Goal: Transaction & Acquisition: Purchase product/service

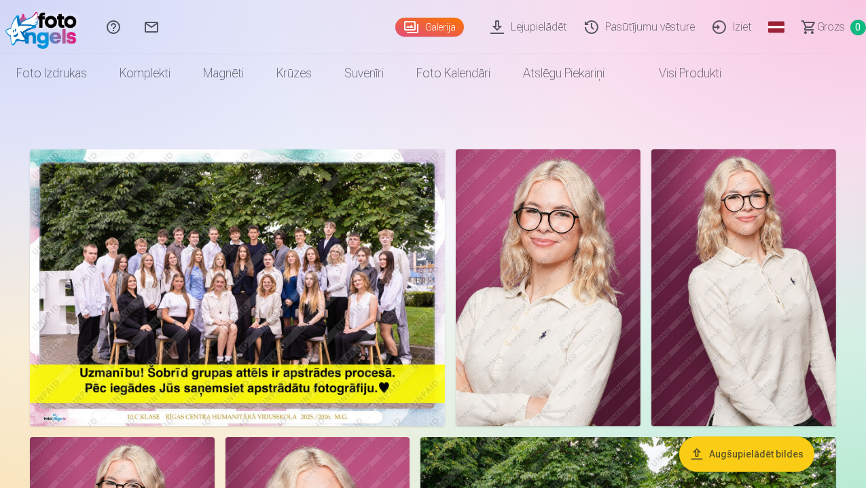
click at [769, 454] on button "Augšupielādēt bildes" at bounding box center [746, 454] width 135 height 35
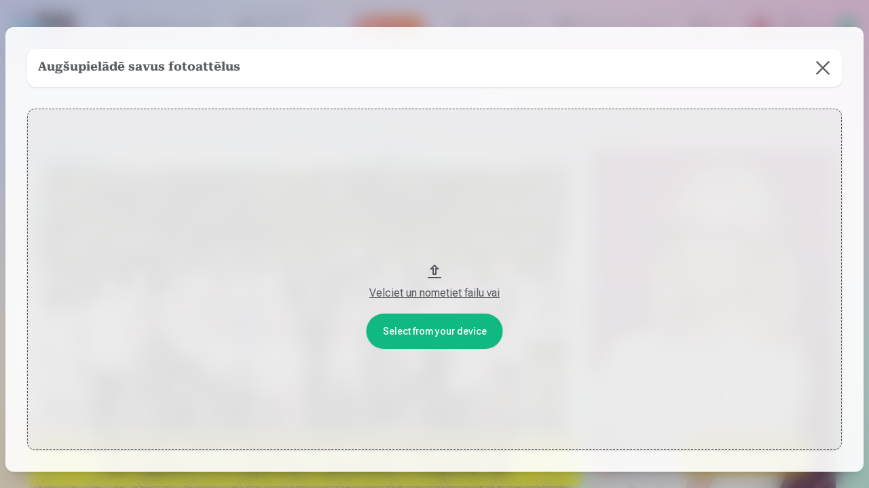
click at [432, 296] on div "Velciet un nometiet failu vai" at bounding box center [435, 293] width 788 height 16
click at [824, 71] on button at bounding box center [823, 68] width 38 height 38
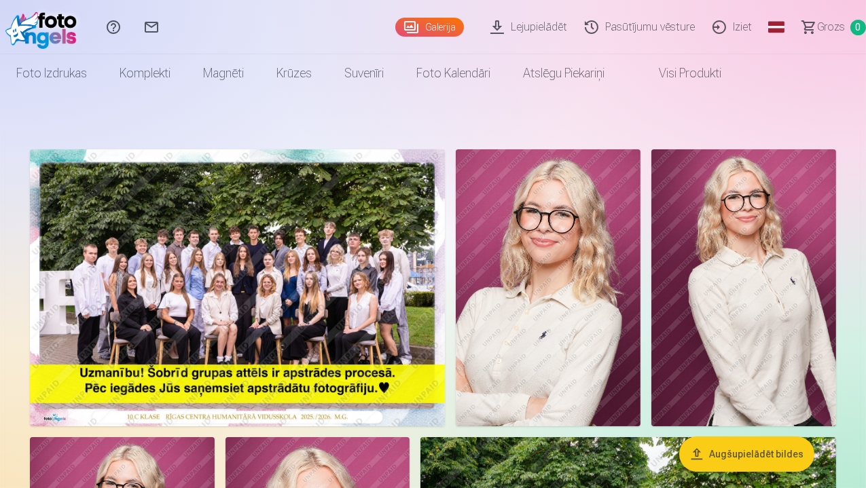
click at [504, 27] on link "Lejupielādēt" at bounding box center [530, 27] width 94 height 54
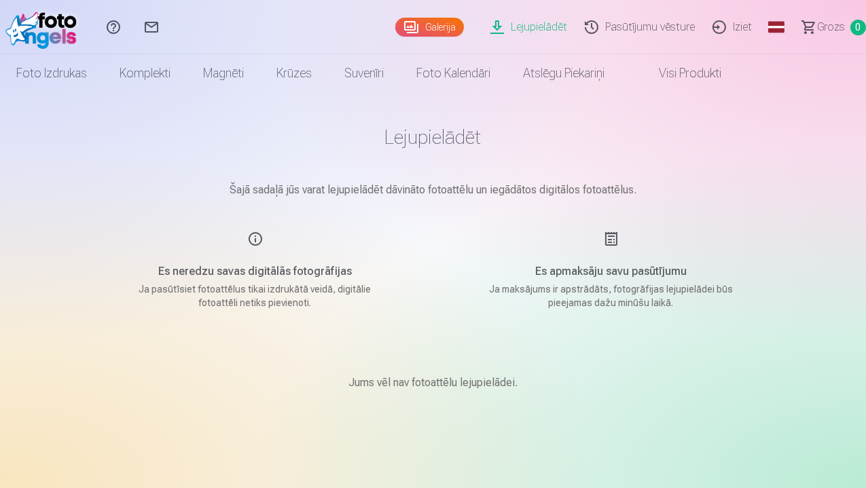
click at [395, 24] on link "Galerija" at bounding box center [429, 27] width 69 height 19
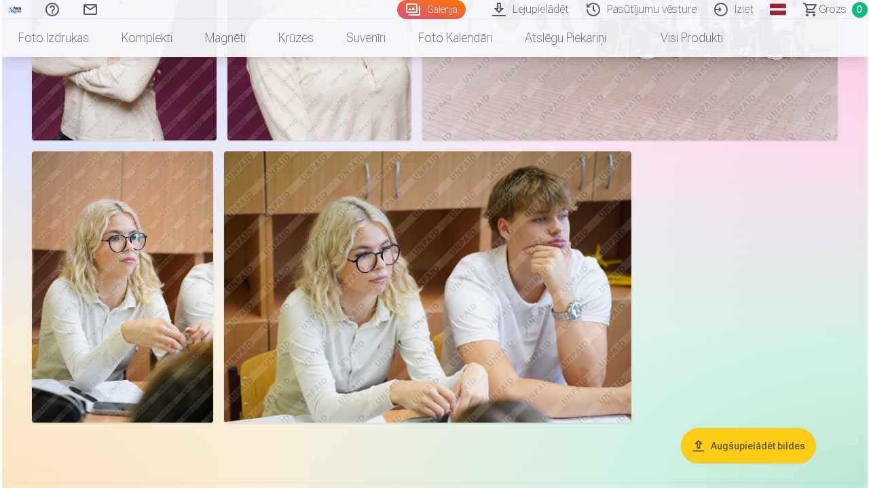
scroll to position [576, 0]
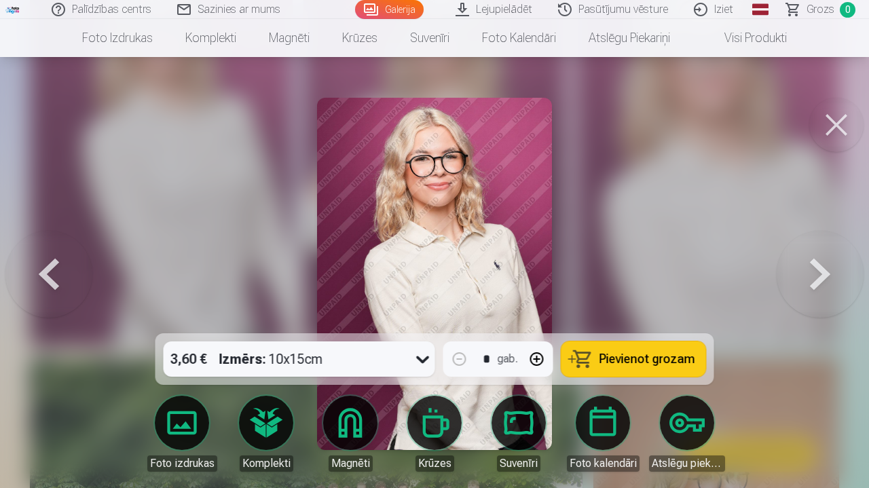
click at [834, 117] on button at bounding box center [836, 125] width 54 height 54
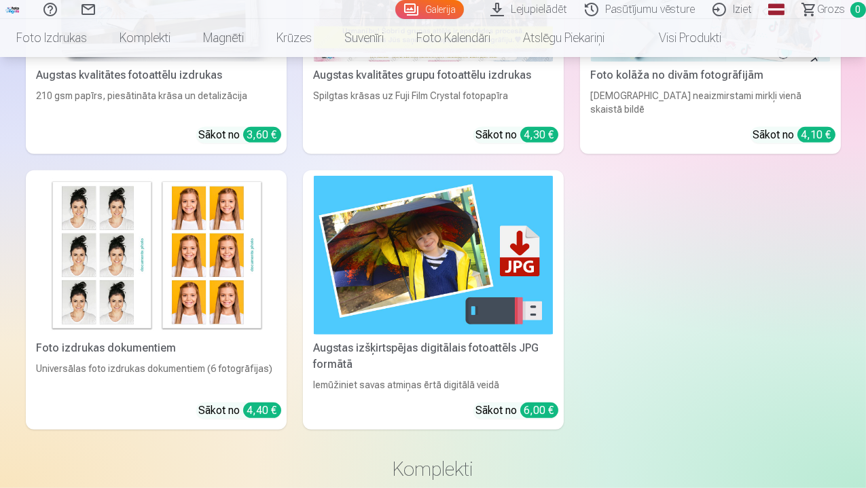
scroll to position [1291, 0]
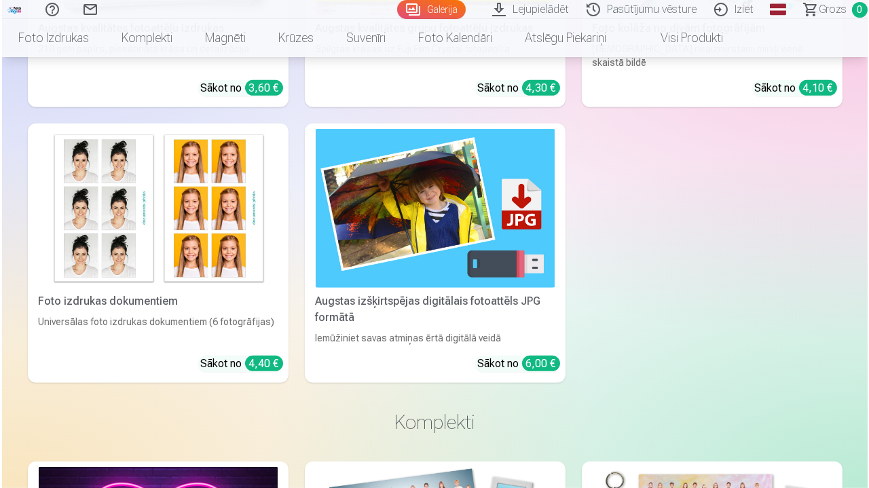
scroll to position [1294, 0]
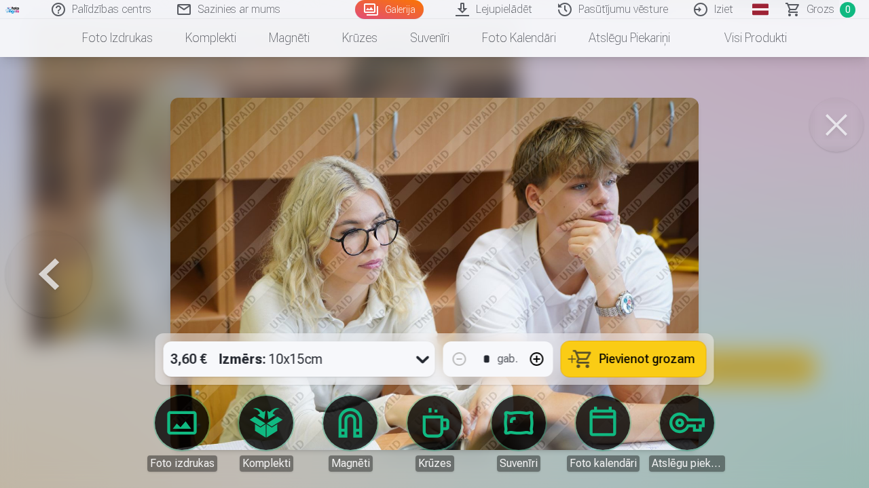
click at [841, 133] on button at bounding box center [836, 125] width 54 height 54
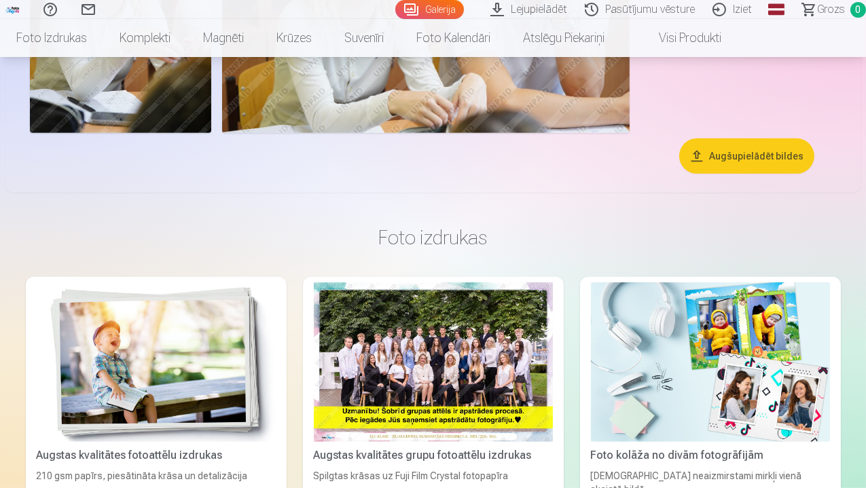
scroll to position [437, 0]
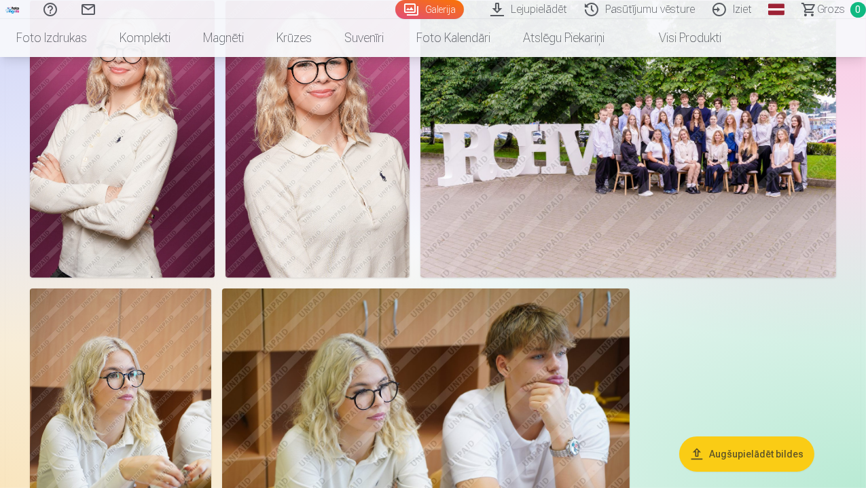
drag, startPoint x: 855, startPoint y: 1, endPoint x: 561, endPoint y: 274, distance: 401.6
click at [561, 274] on div at bounding box center [432, 136] width 817 height 858
drag, startPoint x: 807, startPoint y: 45, endPoint x: 841, endPoint y: 8, distance: 50.4
drag, startPoint x: 841, startPoint y: 8, endPoint x: 648, endPoint y: 183, distance: 260.6
click at [410, 183] on img at bounding box center [317, 139] width 185 height 277
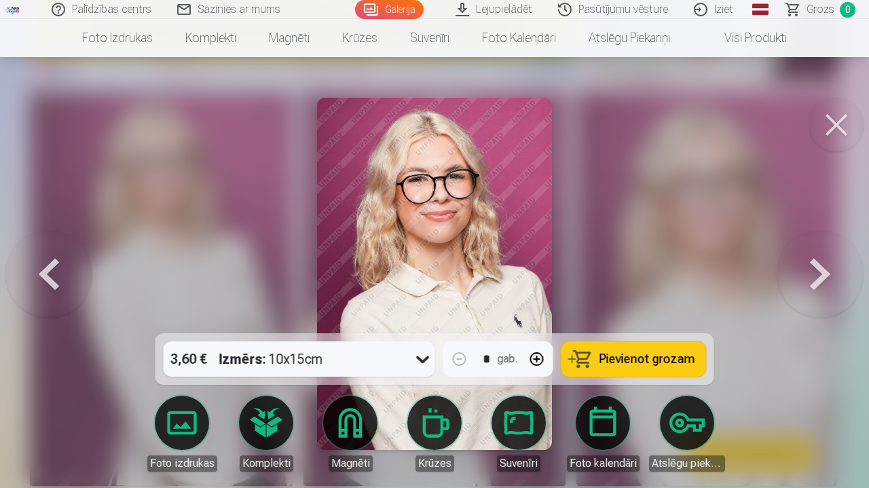
click at [830, 130] on button at bounding box center [836, 125] width 54 height 54
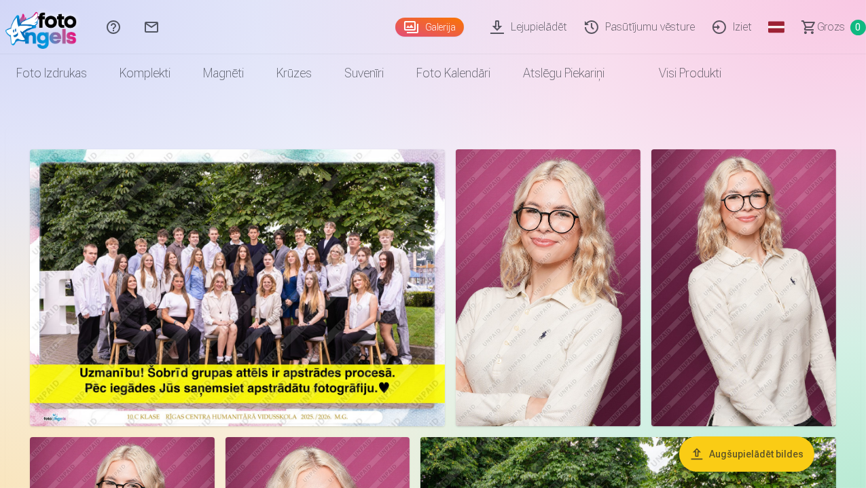
click at [640, 346] on img at bounding box center [548, 287] width 185 height 277
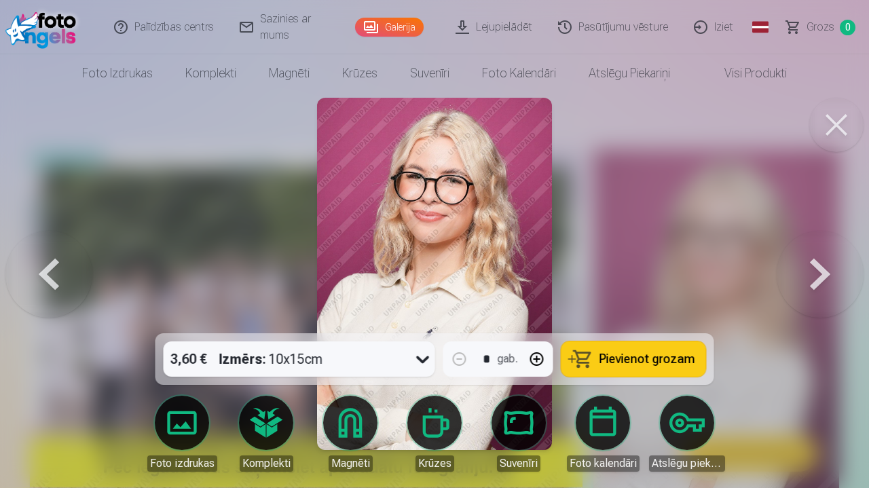
click at [827, 276] on button at bounding box center [820, 274] width 87 height 92
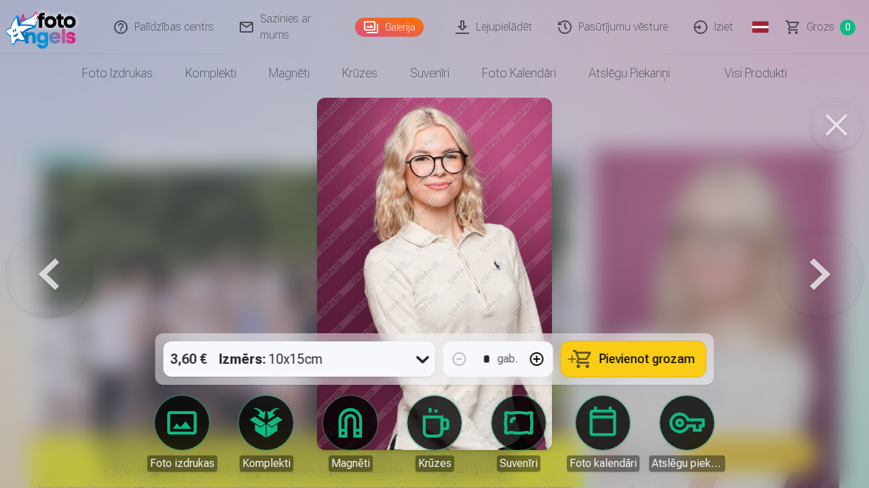
click at [827, 276] on button at bounding box center [820, 274] width 87 height 92
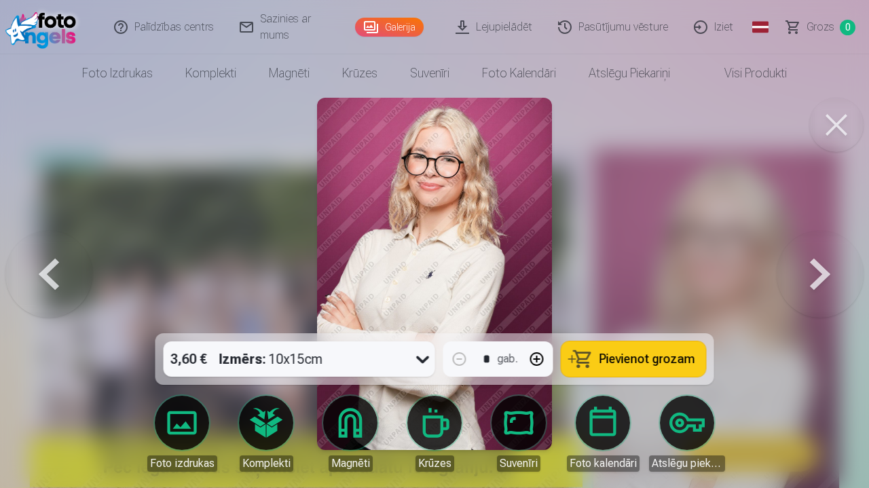
click at [827, 276] on button at bounding box center [820, 274] width 87 height 92
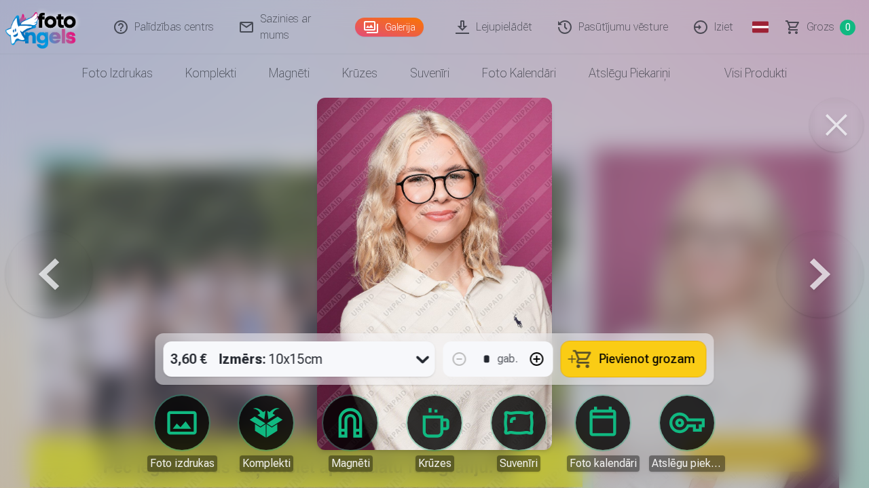
click at [827, 276] on button at bounding box center [820, 274] width 87 height 92
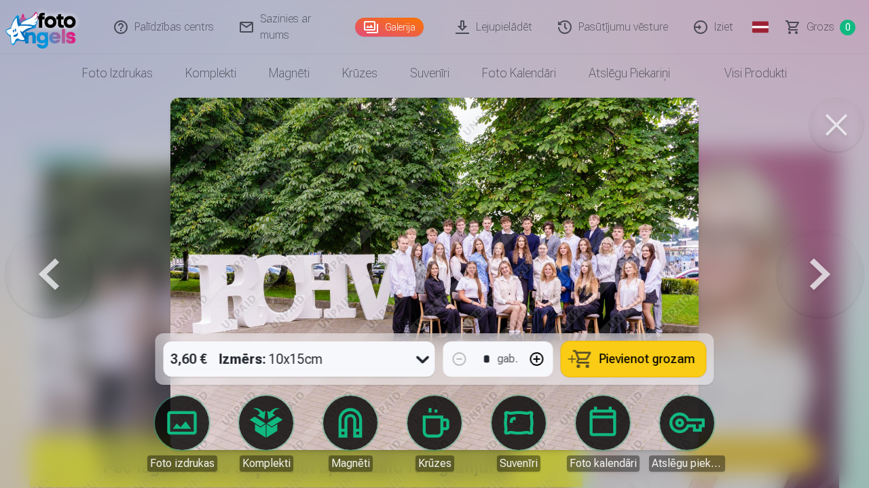
click at [830, 125] on button at bounding box center [836, 125] width 54 height 54
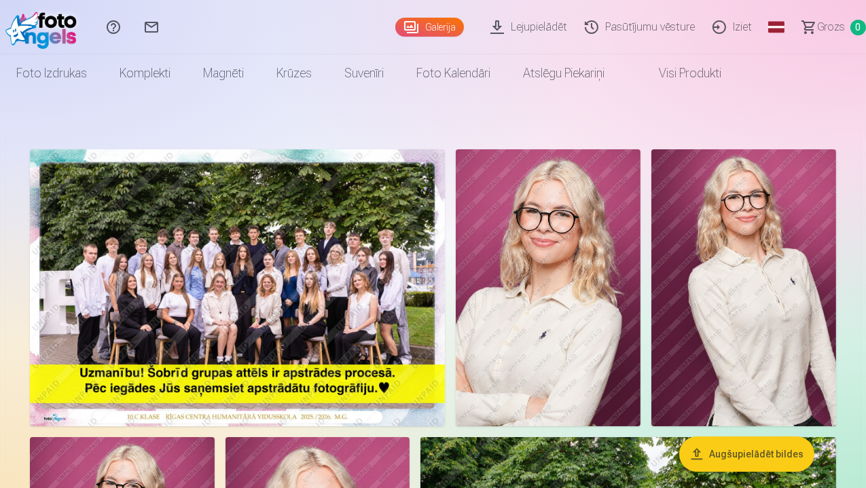
click at [718, 28] on link "Iziet" at bounding box center [733, 27] width 57 height 54
click at [828, 25] on span "Grozs" at bounding box center [831, 27] width 28 height 16
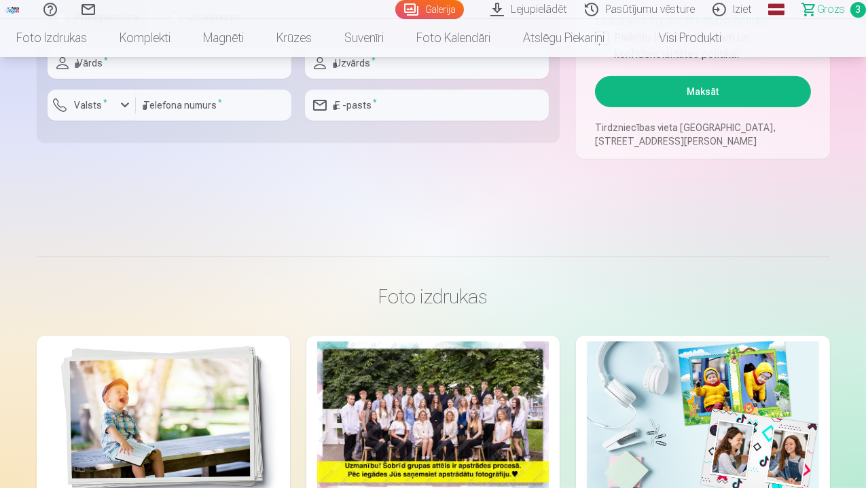
scroll to position [427, 0]
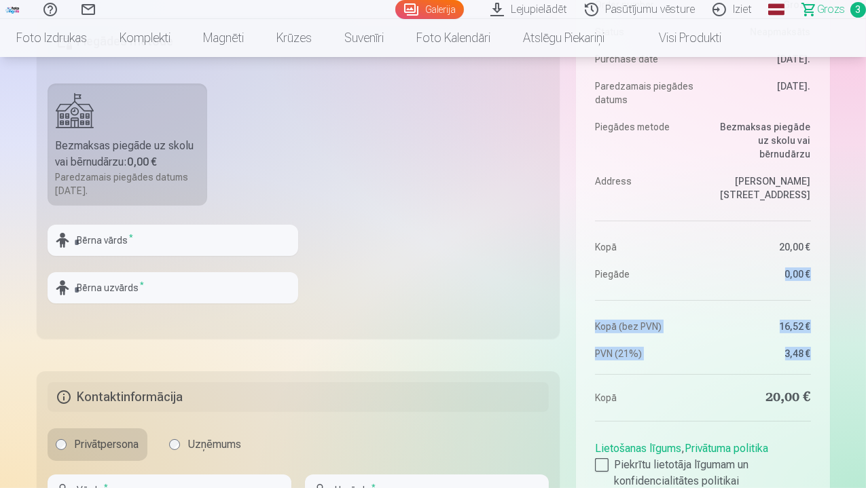
drag, startPoint x: 860, startPoint y: 174, endPoint x: 862, endPoint y: 114, distance: 60.5
click at [156, 239] on input "text" at bounding box center [173, 240] width 251 height 31
type input "******"
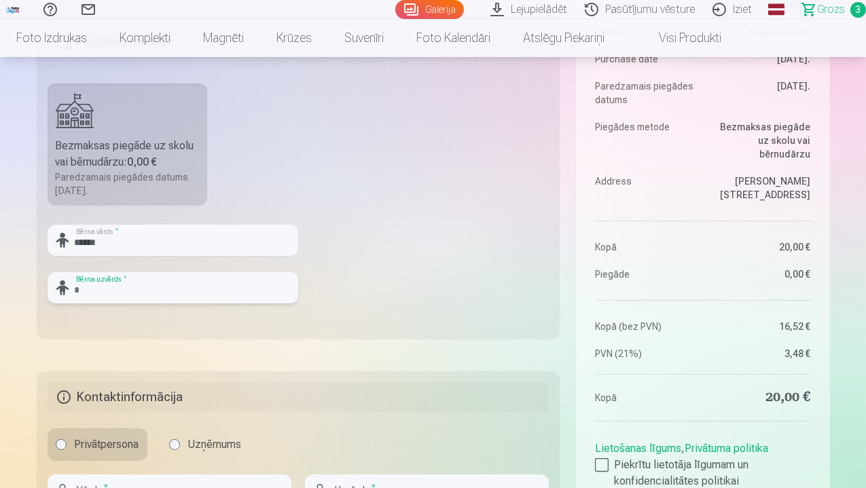
click at [114, 289] on input "text" at bounding box center [173, 287] width 251 height 31
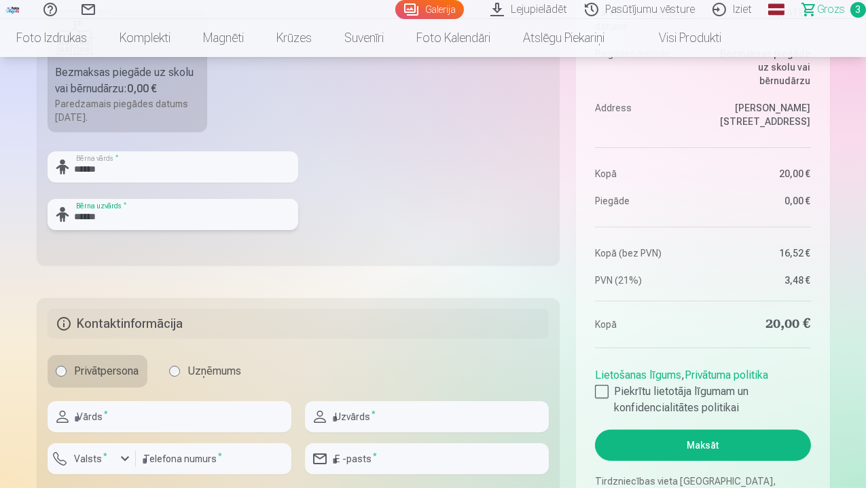
scroll to position [540, 0]
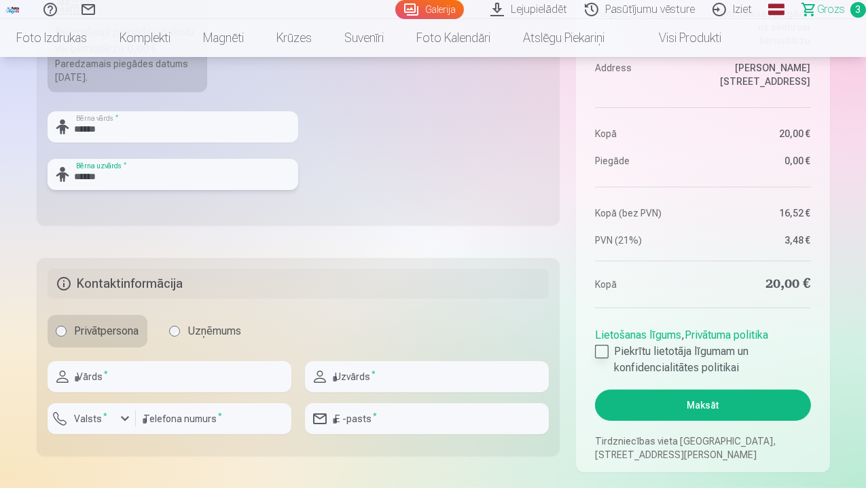
type input "******"
click at [602, 347] on div at bounding box center [602, 352] width 14 height 14
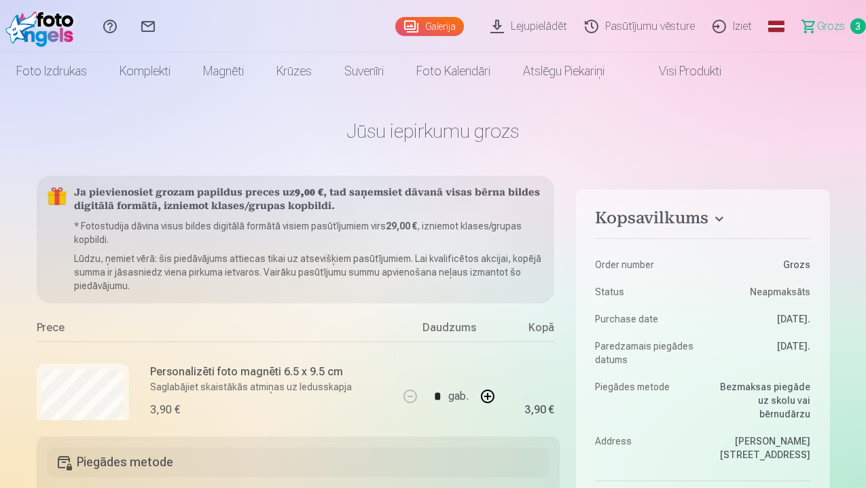
scroll to position [0, 0]
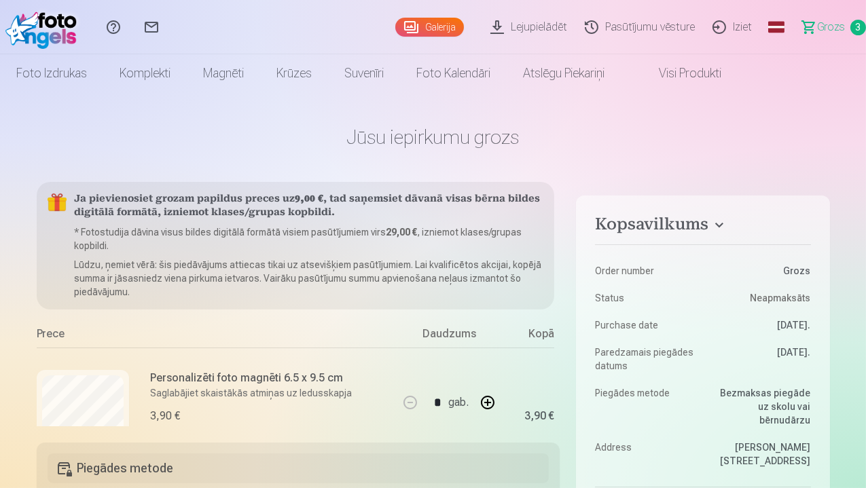
click at [404, 26] on link "Galerija" at bounding box center [429, 27] width 69 height 19
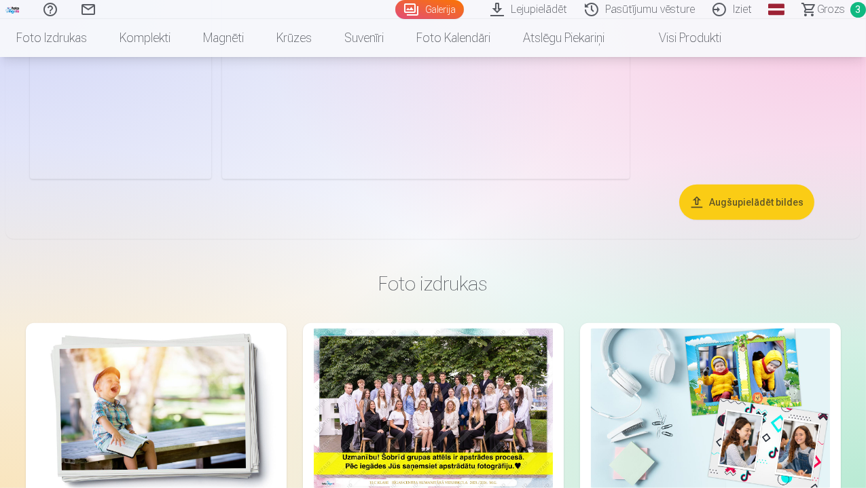
scroll to position [815, 0]
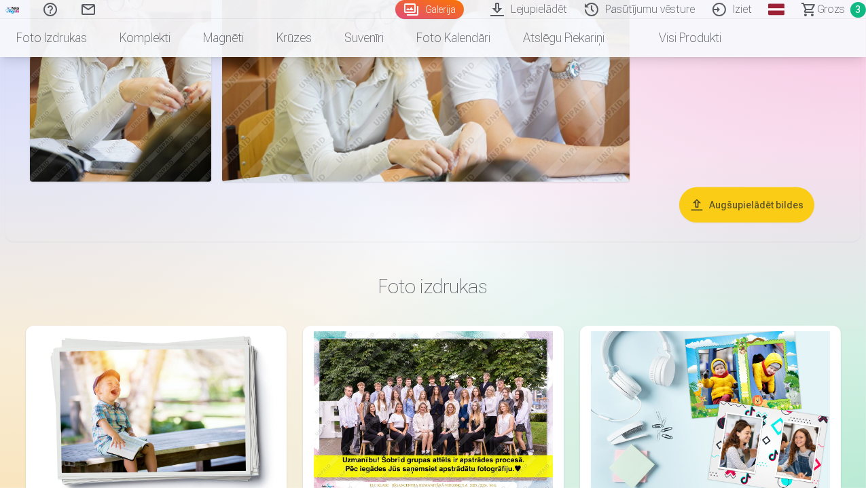
click at [211, 182] on img at bounding box center [120, 46] width 181 height 272
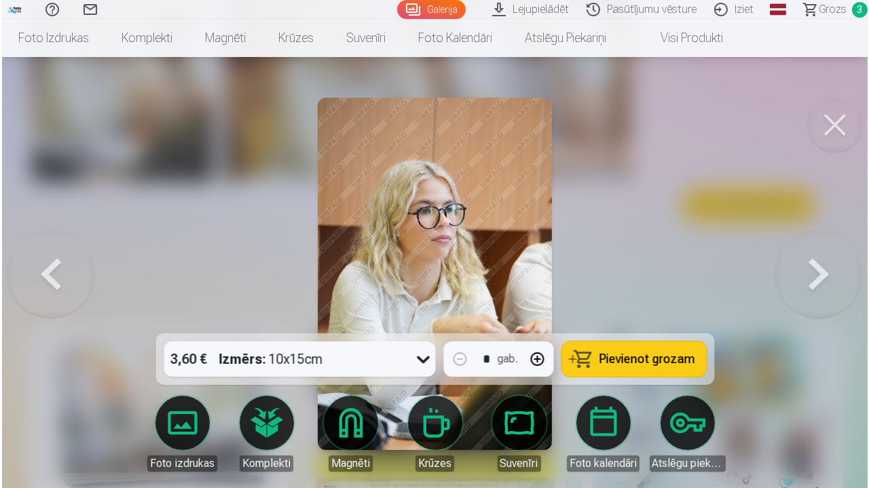
scroll to position [816, 0]
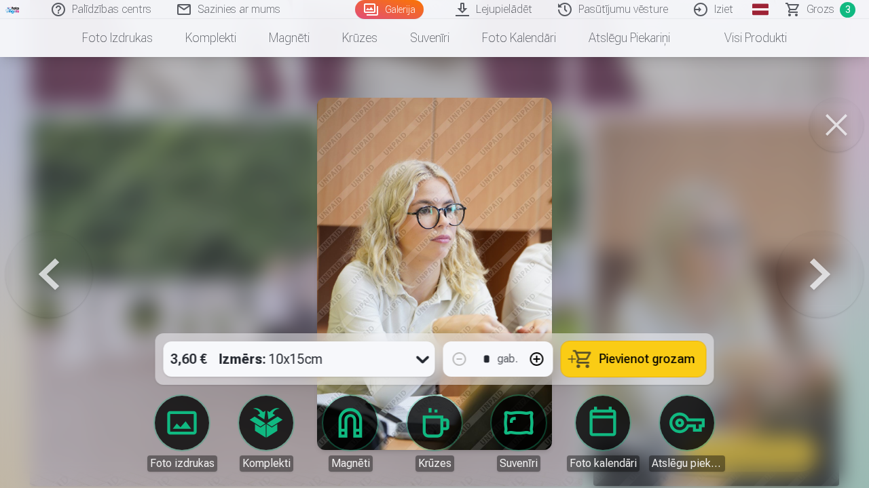
click at [655, 358] on span "Pievienot grozam" at bounding box center [648, 359] width 96 height 12
click at [826, 265] on button at bounding box center [820, 274] width 87 height 92
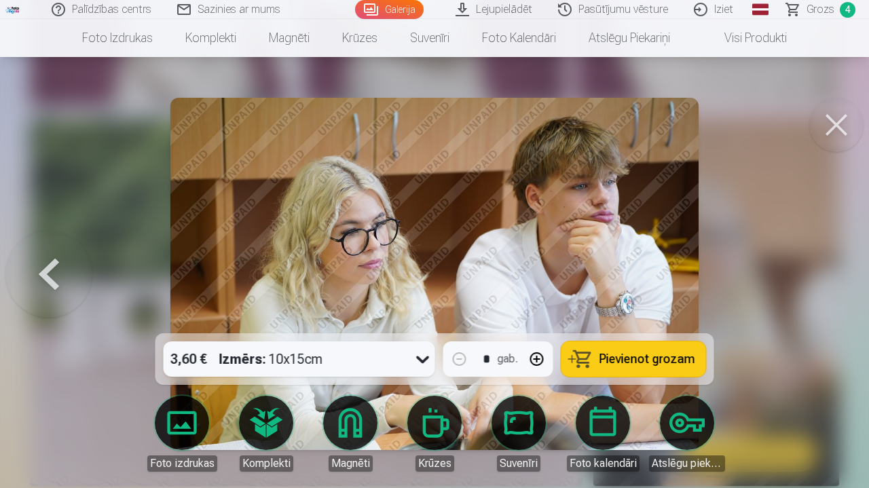
click at [634, 363] on span "Pievienot grozam" at bounding box center [648, 359] width 96 height 12
click at [811, 5] on span "Grozs" at bounding box center [821, 9] width 28 height 16
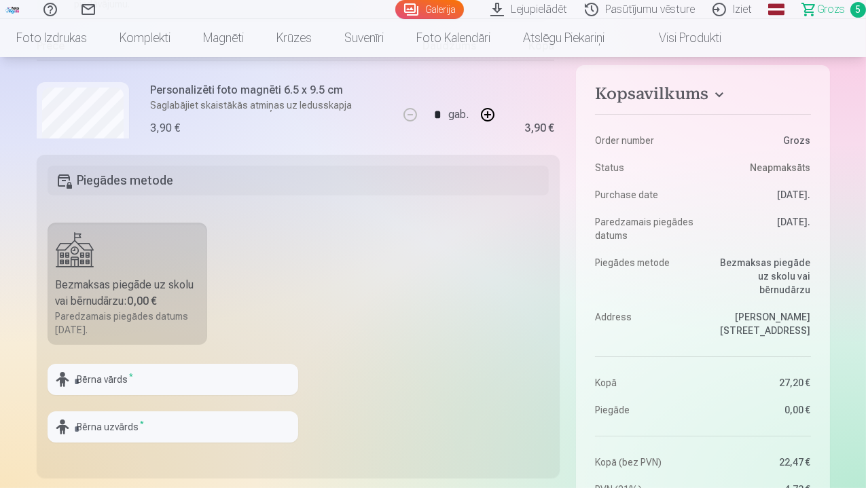
scroll to position [294, 0]
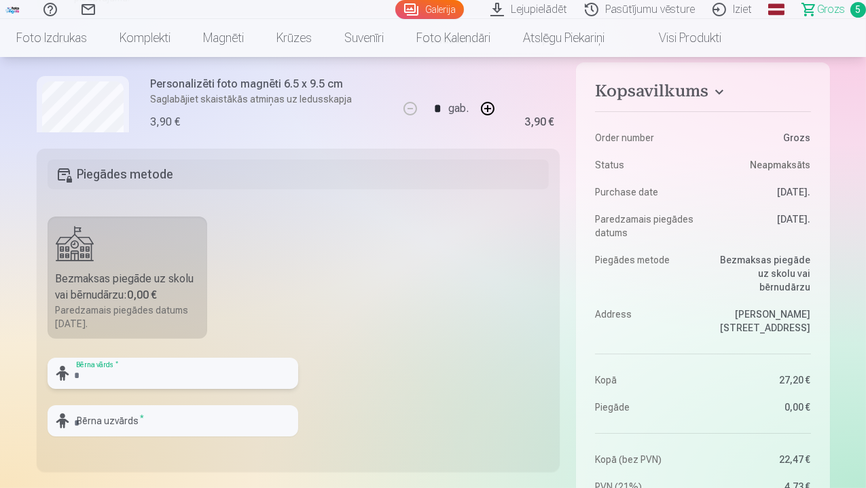
click at [168, 366] on input "text" at bounding box center [173, 373] width 251 height 31
type input "******"
click at [171, 420] on input "text" at bounding box center [173, 420] width 251 height 31
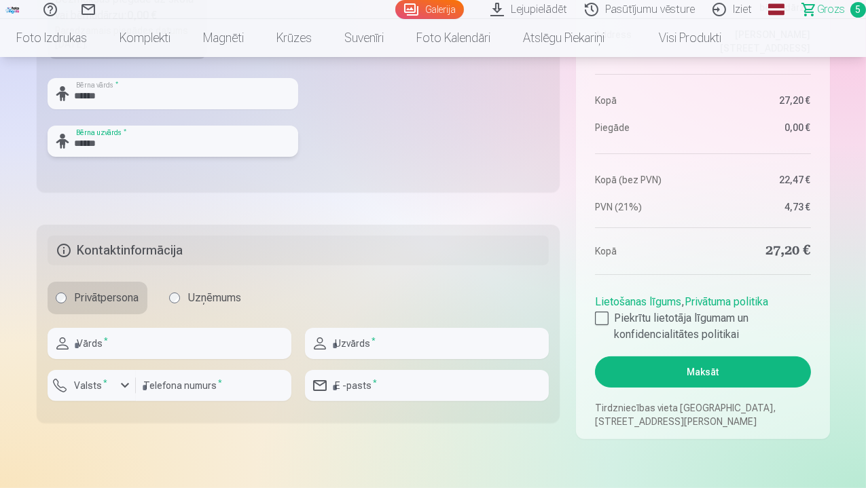
scroll to position [588, 0]
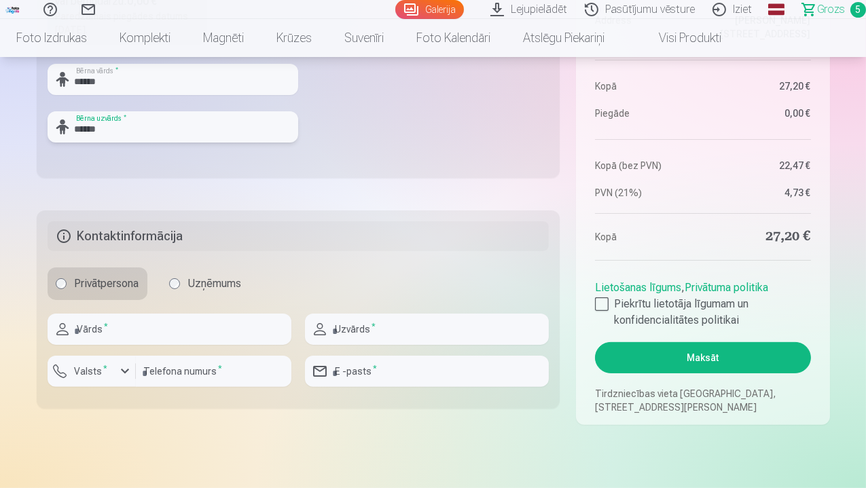
type input "******"
click at [150, 329] on input "text" at bounding box center [170, 329] width 244 height 31
type input "*****"
click at [412, 327] on input "text" at bounding box center [427, 329] width 244 height 31
type input "******"
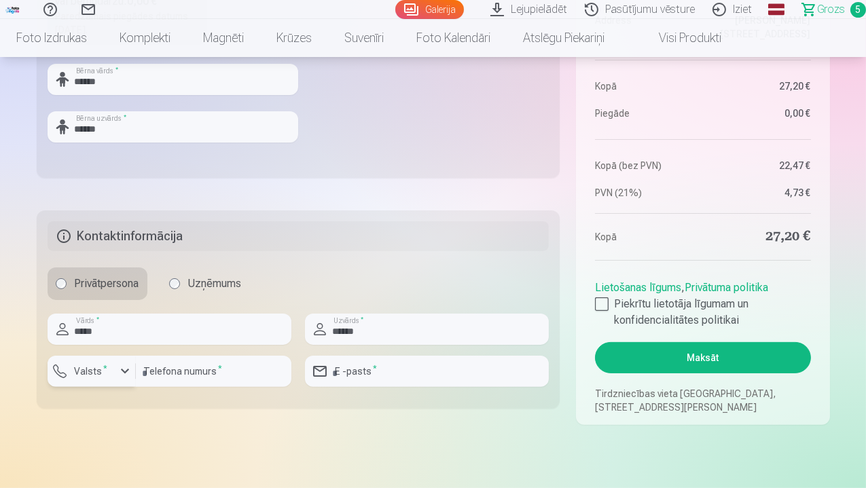
click at [123, 367] on div "button" at bounding box center [125, 371] width 16 height 16
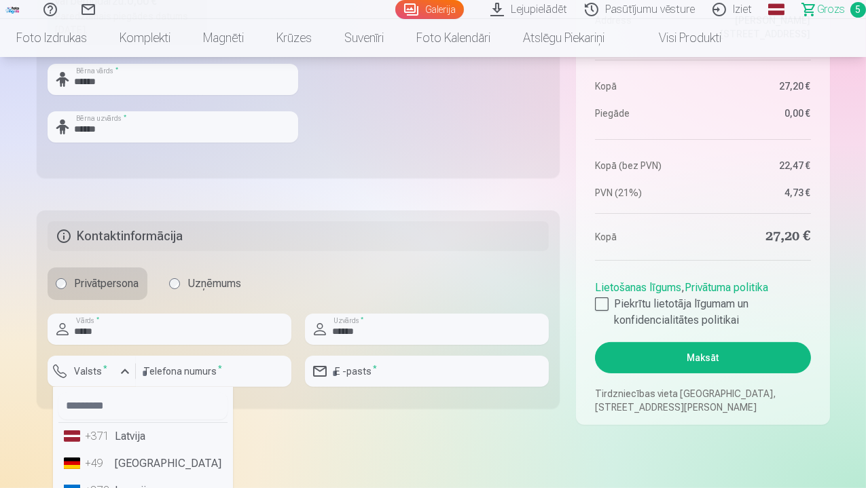
click at [128, 435] on li "+371 Latvija" at bounding box center [142, 436] width 169 height 27
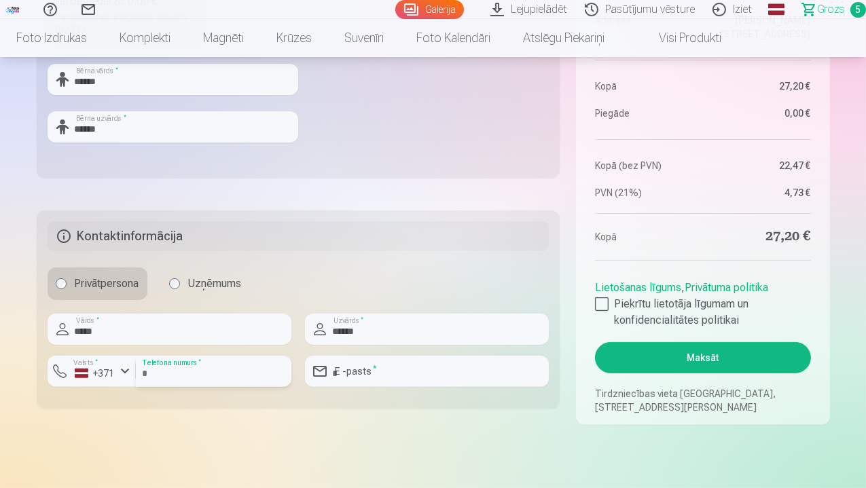
click at [232, 373] on input "number" at bounding box center [213, 371] width 155 height 31
type input "********"
click at [413, 375] on input "email" at bounding box center [427, 371] width 244 height 31
type input "**********"
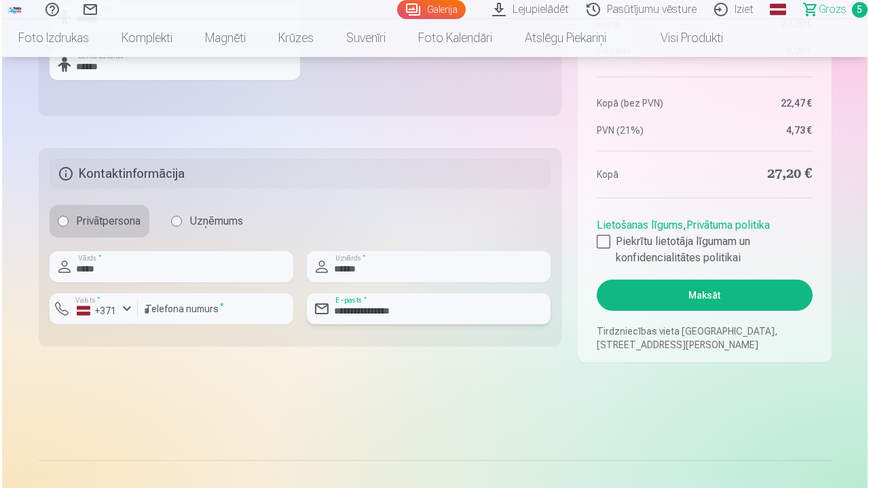
scroll to position [656, 0]
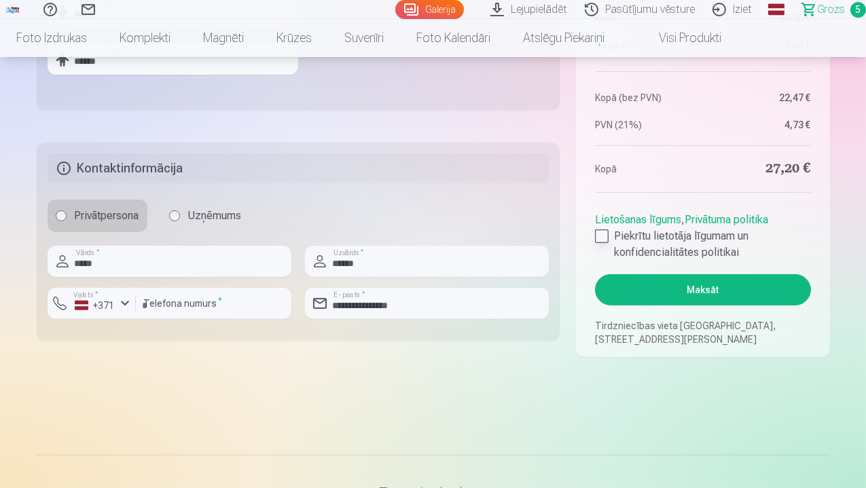
click at [603, 234] on div at bounding box center [602, 236] width 14 height 14
click at [733, 292] on button "Maksāt" at bounding box center [702, 289] width 215 height 31
